Goal: Find contact information: Find contact information

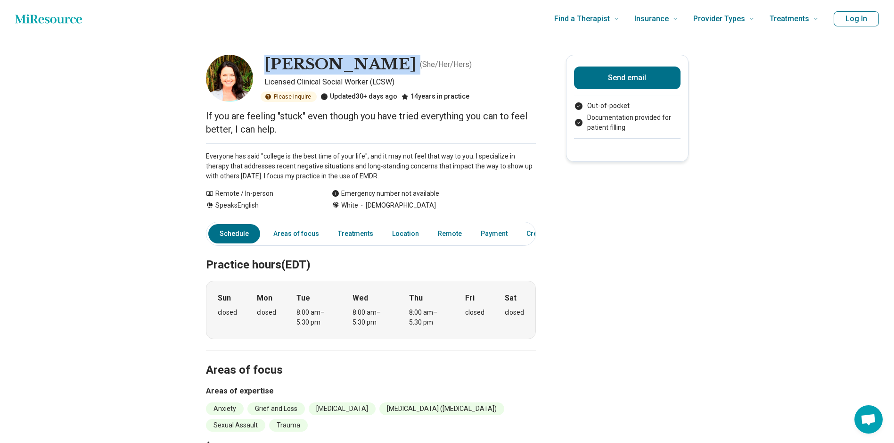
drag, startPoint x: 432, startPoint y: 65, endPoint x: 274, endPoint y: 69, distance: 158.4
click at [274, 69] on div "[PERSON_NAME] ( She/Her/Hers )" at bounding box center [399, 65] width 271 height 20
copy h1 "[PERSON_NAME]"
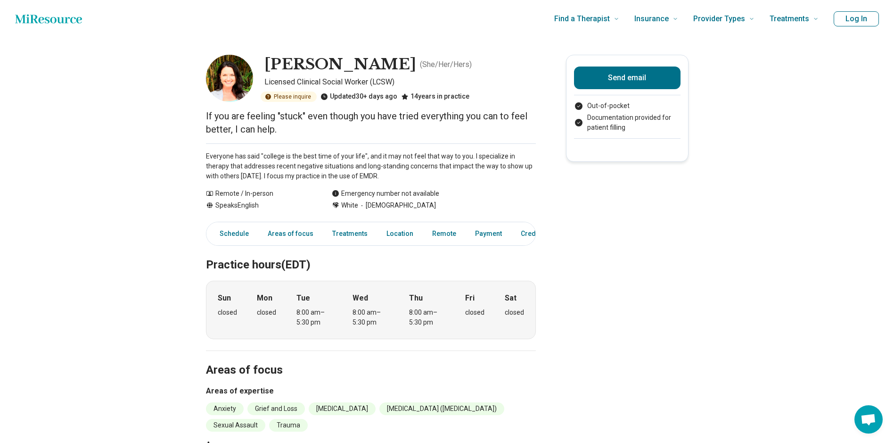
drag, startPoint x: 430, startPoint y: 65, endPoint x: 274, endPoint y: 74, distance: 156.3
click at [274, 74] on div "[PERSON_NAME] ( She/Her/Hers )" at bounding box center [399, 65] width 271 height 20
copy h1 "[PERSON_NAME]"
